Goal: Information Seeking & Learning: Compare options

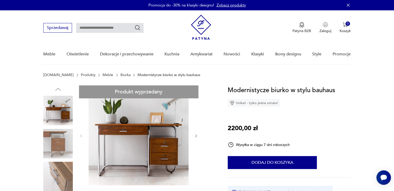
click at [120, 77] on link "Biurka" at bounding box center [125, 75] width 10 height 4
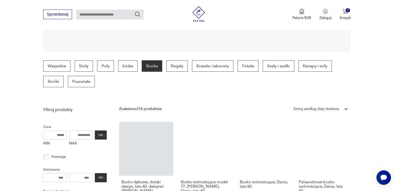
scroll to position [163, 0]
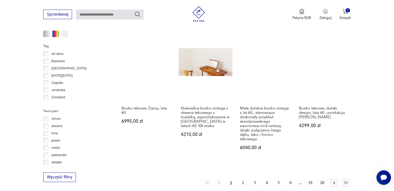
scroll to position [499, 0]
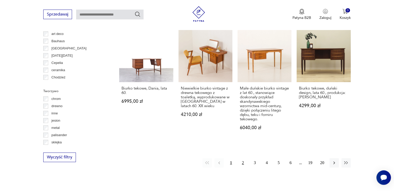
click at [243, 162] on button "2" at bounding box center [242, 162] width 9 height 9
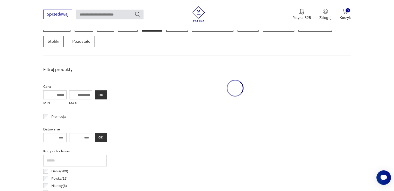
scroll to position [137, 0]
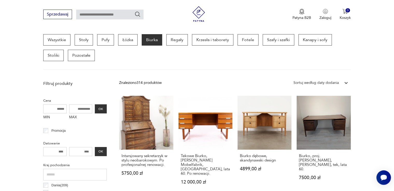
click at [378, 53] on section "Wszystkie Stoły Pufy Łóżka Biurka Regały Krzesła i taborety Fotele Szafy i szaf…" at bounding box center [197, 52] width 394 height 36
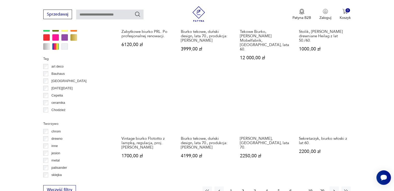
scroll to position [474, 0]
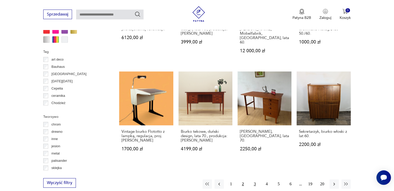
click at [255, 179] on button "3" at bounding box center [254, 183] width 9 height 9
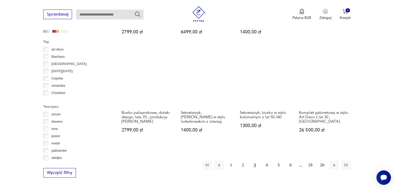
scroll to position [499, 0]
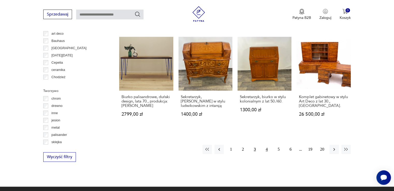
click at [266, 151] on button "4" at bounding box center [266, 149] width 9 height 9
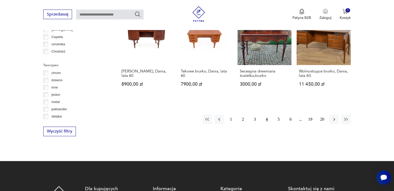
scroll to position [525, 0]
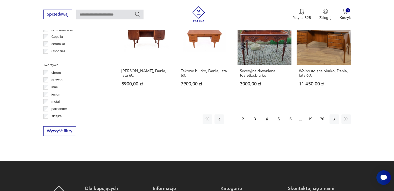
click at [278, 114] on button "5" at bounding box center [278, 118] width 9 height 9
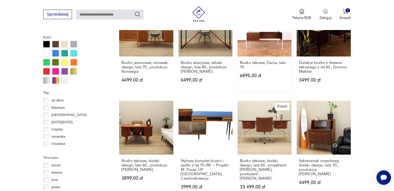
scroll to position [525, 0]
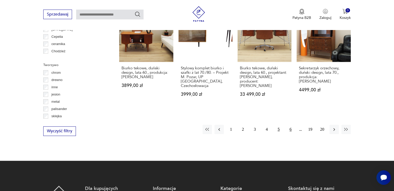
click at [290, 126] on button "6" at bounding box center [290, 129] width 9 height 9
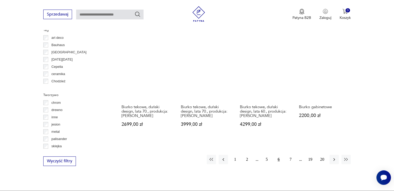
scroll to position [499, 0]
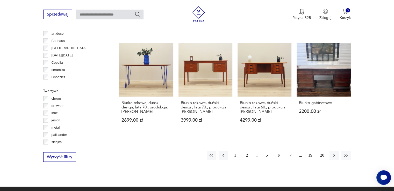
click at [293, 151] on button "7" at bounding box center [290, 155] width 9 height 9
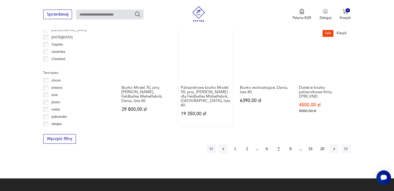
scroll to position [525, 0]
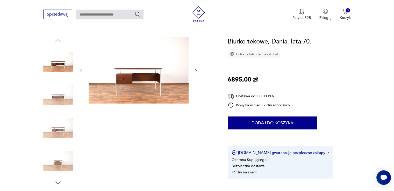
scroll to position [52, 0]
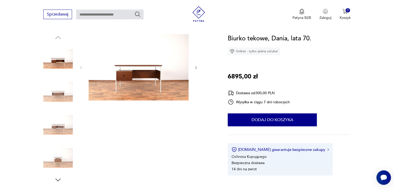
click at [198, 67] on div at bounding box center [129, 109] width 172 height 150
click at [195, 68] on icon "button" at bounding box center [196, 67] width 4 height 4
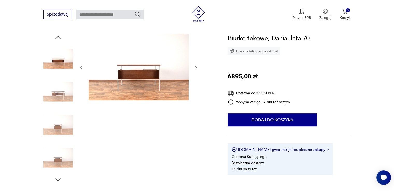
click at [195, 68] on icon "button" at bounding box center [196, 67] width 4 height 4
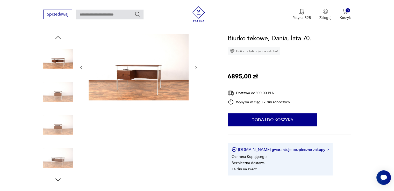
click at [195, 68] on icon "button" at bounding box center [196, 67] width 4 height 4
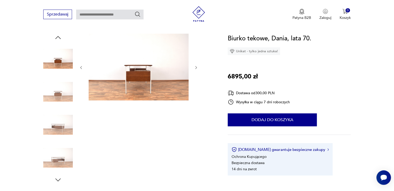
click at [195, 68] on icon "button" at bounding box center [196, 67] width 4 height 4
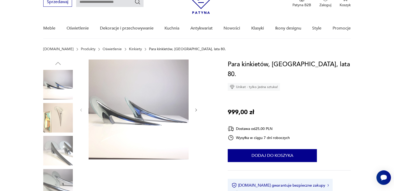
click at [196, 109] on icon "button" at bounding box center [196, 110] width 4 height 4
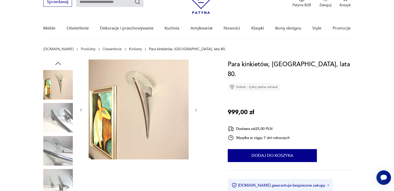
click at [196, 109] on icon "button" at bounding box center [196, 110] width 4 height 4
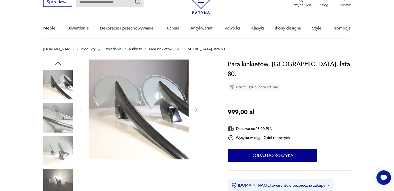
click at [196, 109] on icon "button" at bounding box center [196, 110] width 4 height 4
